Goal: Transaction & Acquisition: Purchase product/service

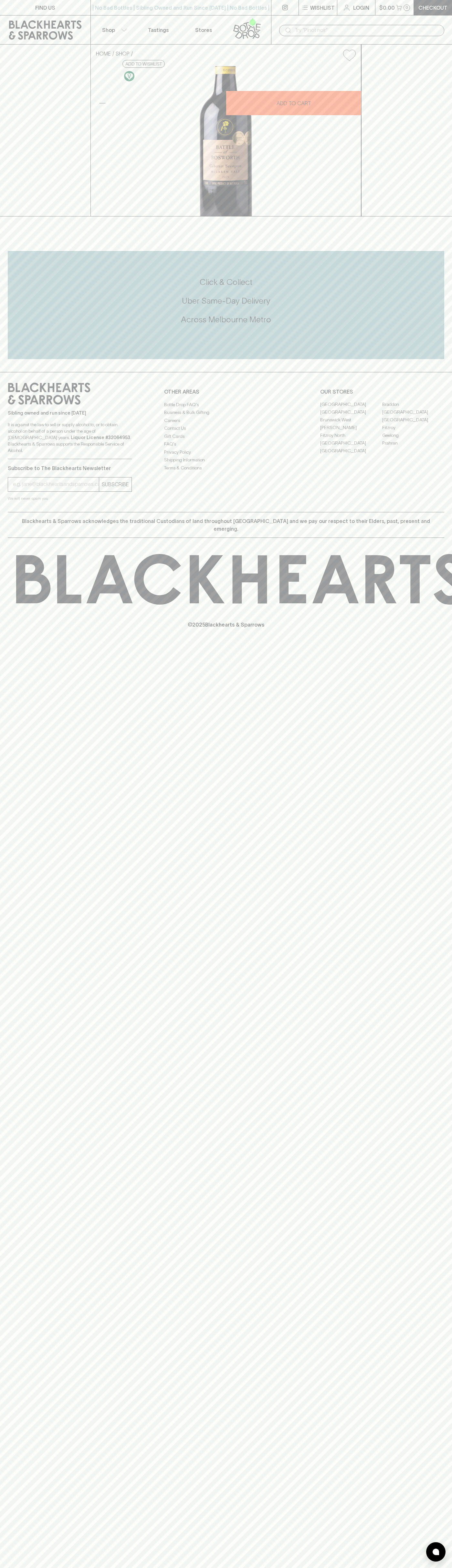
click at [446, 217] on div "HOME SHOP Battle of [GEOGRAPHIC_DATA] Sauvignon 2021 $31.00 Add to wishlist 10%…" at bounding box center [226, 130] width 452 height 172
click at [219, 1567] on html "FIND US | No Bad Bottles | Sibling Owned and Run Since [DATE] | No Bad Bottles …" at bounding box center [226, 784] width 452 height 1568
click at [24, 334] on div "Click & Collect Uber Same-Day Delivery Across [GEOGRAPHIC_DATA] Metro" at bounding box center [226, 305] width 436 height 57
